Goal: Task Accomplishment & Management: Manage account settings

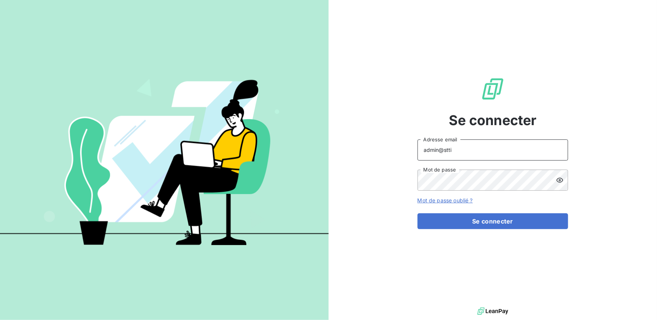
click at [477, 156] on input "admin@stti" at bounding box center [492, 149] width 151 height 21
type input "admin@solagri"
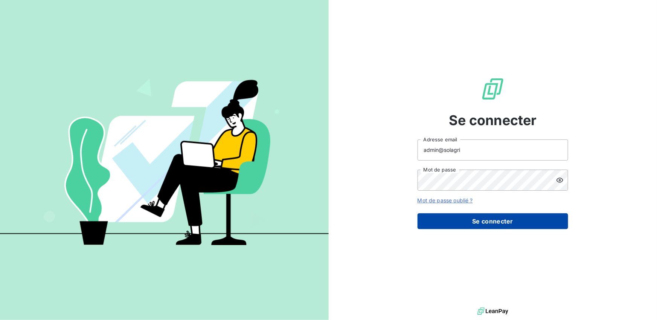
click at [466, 219] on button "Se connecter" at bounding box center [492, 221] width 151 height 16
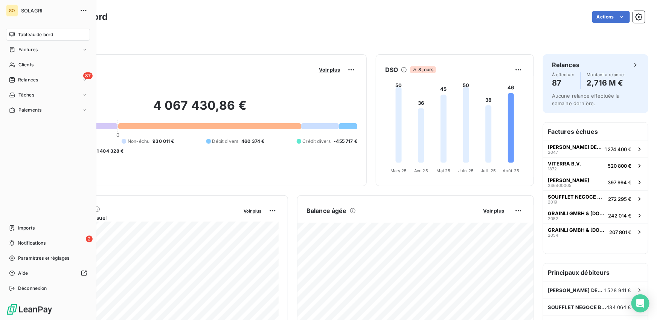
click at [53, 72] on nav "Tableau de bord Factures Clients 87 Relances Tâches Paiements" at bounding box center [48, 72] width 84 height 87
click at [49, 79] on div "87 Relances" at bounding box center [48, 80] width 84 height 12
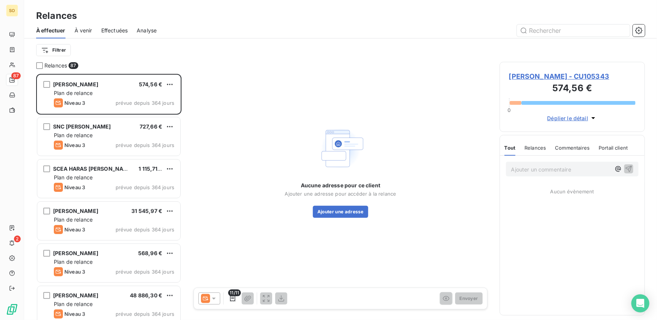
scroll to position [246, 145]
click at [118, 27] on span "Effectuées" at bounding box center [114, 31] width 27 height 8
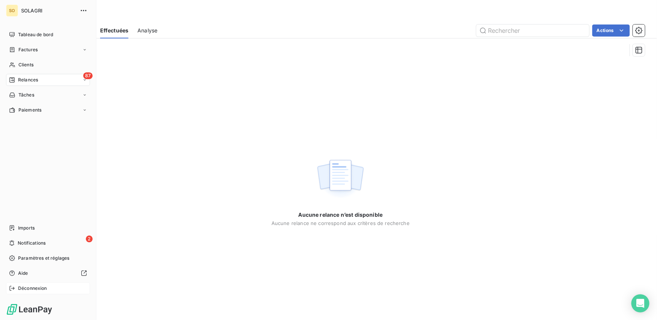
click at [18, 291] on div "Déconnexion" at bounding box center [48, 288] width 84 height 12
